Goal: Information Seeking & Learning: Learn about a topic

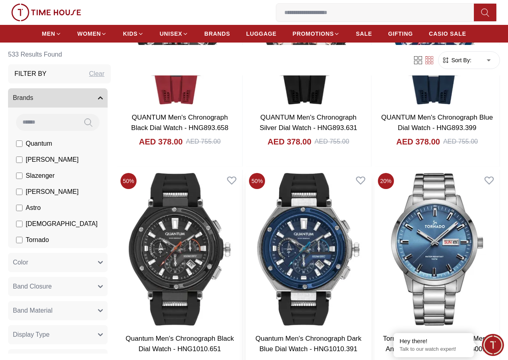
scroll to position [562, 0]
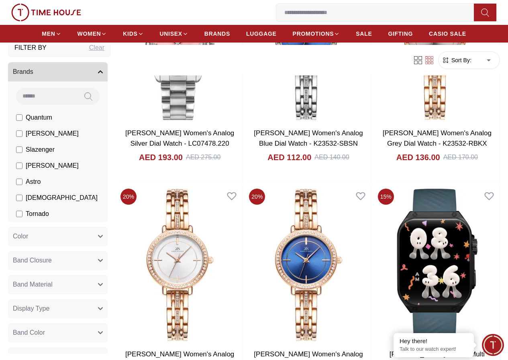
scroll to position [40, 0]
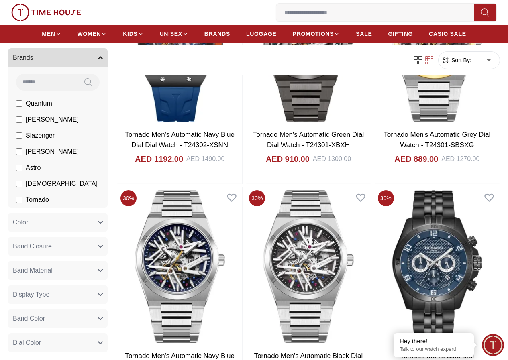
scroll to position [562, 0]
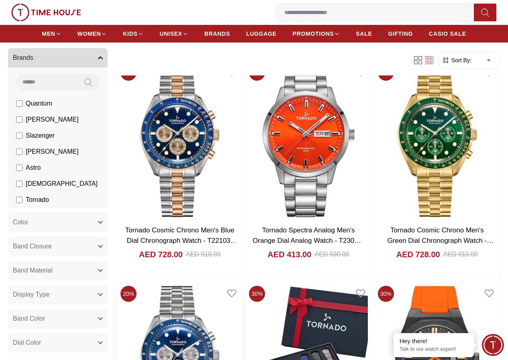
scroll to position [2369, 0]
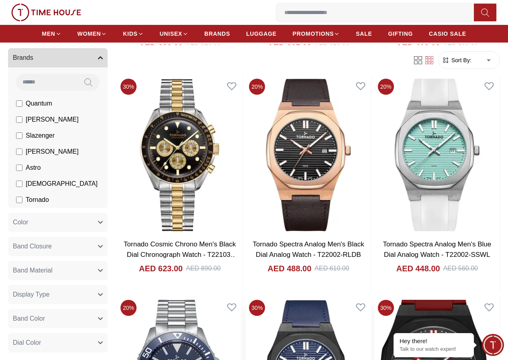
scroll to position [2770, 0]
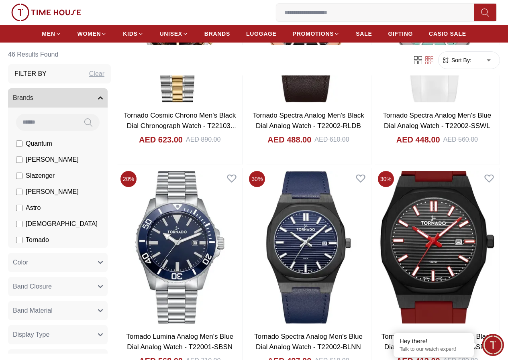
click at [77, 123] on input at bounding box center [46, 122] width 61 height 16
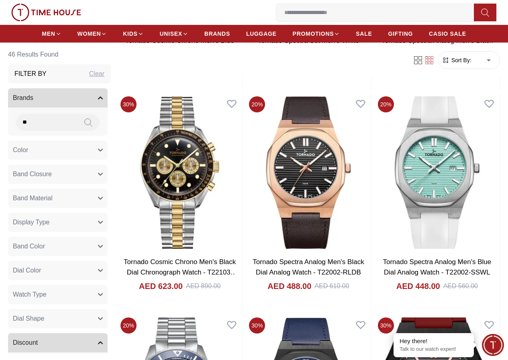
scroll to position [2608, 0]
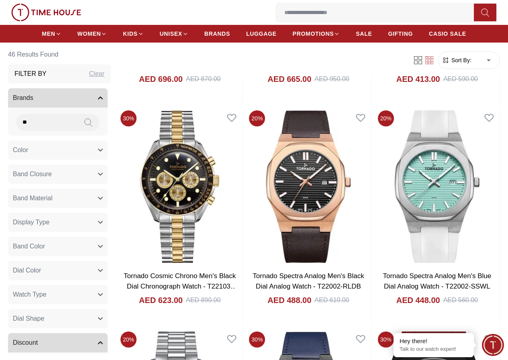
type input "**"
click at [103, 99] on icon "button" at bounding box center [100, 98] width 5 height 5
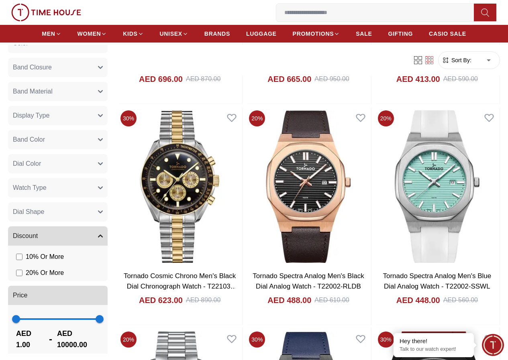
click at [75, 326] on div "1 10000 AED 1.00 - AED 10000.00" at bounding box center [58, 331] width 100 height 53
